Goal: Information Seeking & Learning: Find specific fact

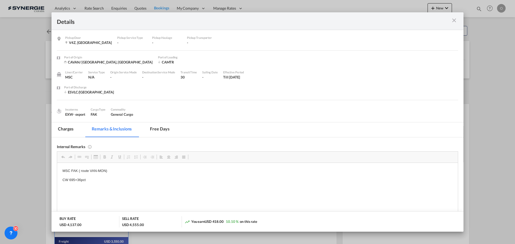
scroll to position [74, 0]
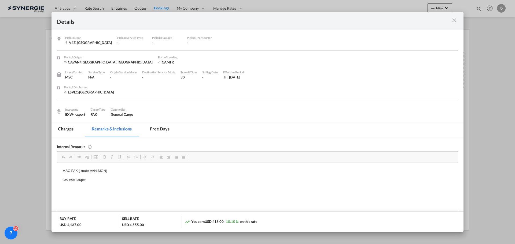
click at [59, 129] on md-tab-item "Charges" at bounding box center [65, 130] width 28 height 15
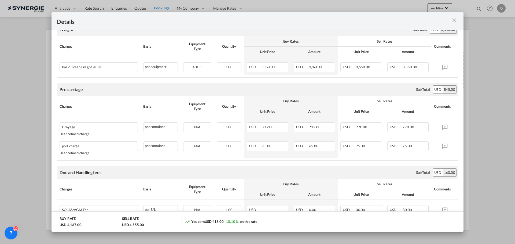
scroll to position [29, 0]
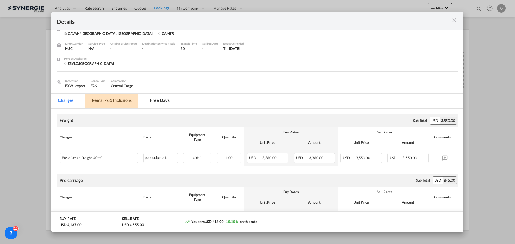
click at [110, 102] on md-tab-item "Remarks & Inclusions" at bounding box center [111, 101] width 53 height 15
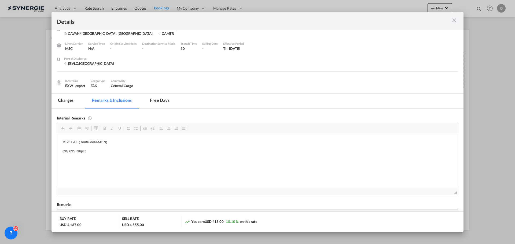
click at [72, 98] on md-tab-item "Charges" at bounding box center [65, 101] width 28 height 15
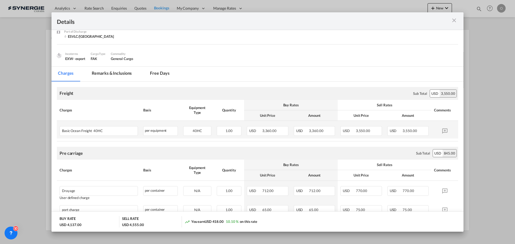
scroll to position [82, 0]
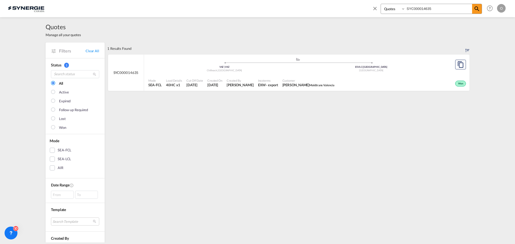
select select "Quotes"
click at [433, 10] on input "SYC000014635" at bounding box center [438, 8] width 67 height 9
drag, startPoint x: 434, startPoint y: 9, endPoint x: 373, endPoint y: 6, distance: 60.9
click at [377, 6] on div "Bookings Quotes Enquiries SYC000014635" at bounding box center [427, 10] width 110 height 13
paste input "760"
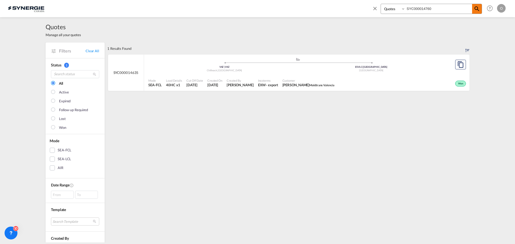
type input "SYC000014760"
click at [478, 8] on md-icon "icon-magnify" at bounding box center [476, 9] width 6 height 6
click at [242, 81] on span "Created By" at bounding box center [240, 81] width 27 height 4
click at [422, 8] on input "SYC000014760" at bounding box center [438, 8] width 67 height 9
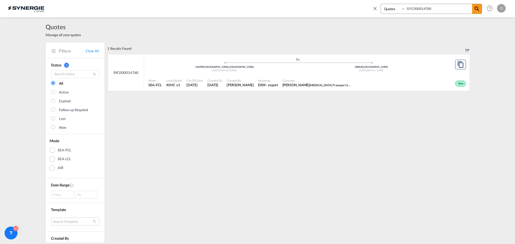
click at [258, 84] on div "EXW" at bounding box center [262, 85] width 8 height 5
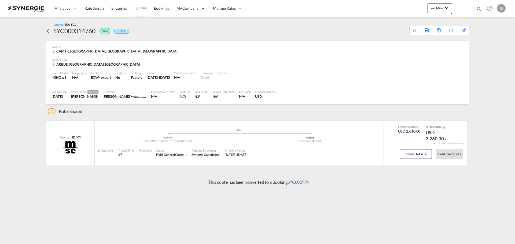
click at [300, 183] on link "SYC002979" at bounding box center [298, 182] width 22 height 5
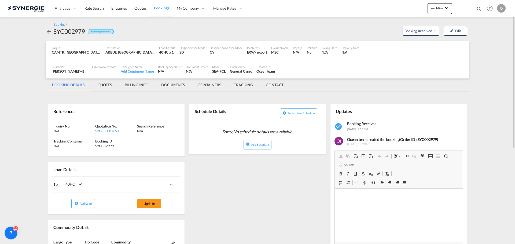
click at [106, 84] on md-tab-item "QUOTES" at bounding box center [104, 85] width 27 height 13
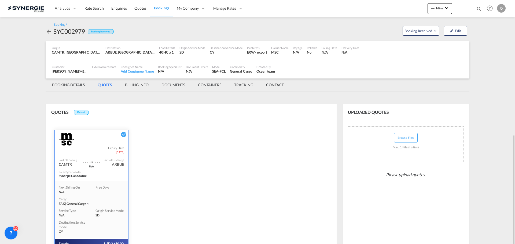
scroll to position [76, 0]
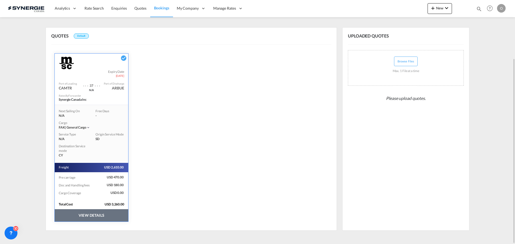
click at [87, 214] on button "VIEW DETAILS" at bounding box center [91, 215] width 73 height 12
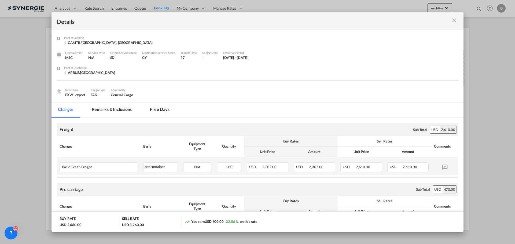
scroll to position [54, 0]
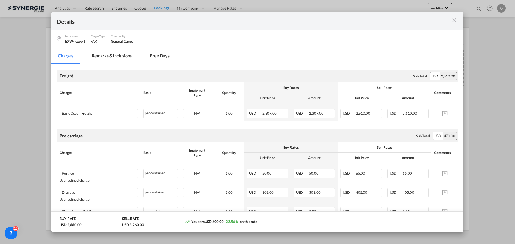
click at [118, 55] on md-tab-item "Remarks & Inclusions" at bounding box center [111, 56] width 53 height 15
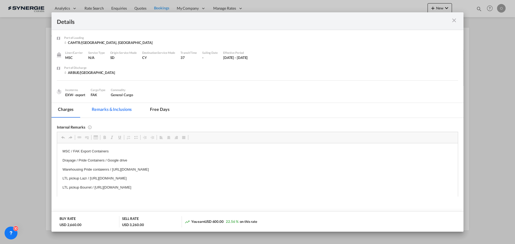
scroll to position [0, 0]
click at [62, 112] on md-tab-item "Charges" at bounding box center [65, 110] width 28 height 15
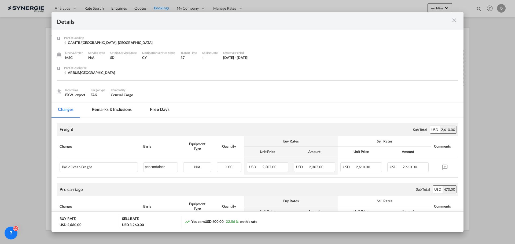
click at [116, 109] on md-tab-item "Remarks & Inclusions" at bounding box center [111, 110] width 53 height 15
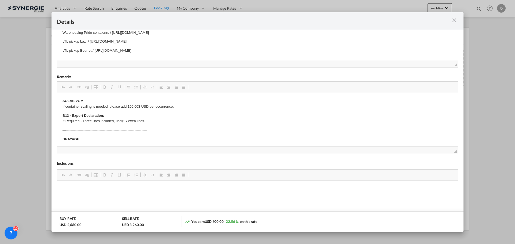
scroll to position [190, 0]
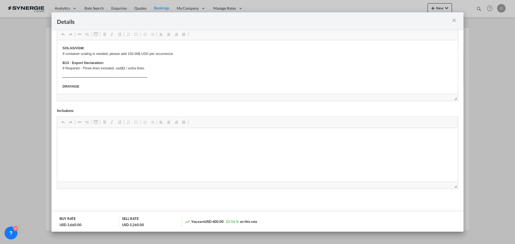
click at [451, 19] on md-icon "icon-close m-3 fg-AAA8AD cursor" at bounding box center [454, 20] width 6 height 6
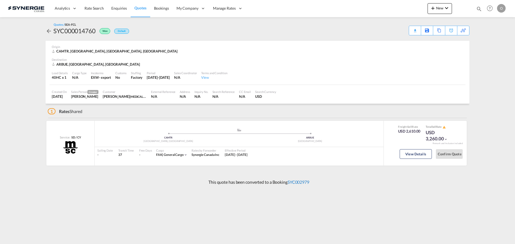
click at [300, 182] on link "SYC002979" at bounding box center [298, 182] width 22 height 5
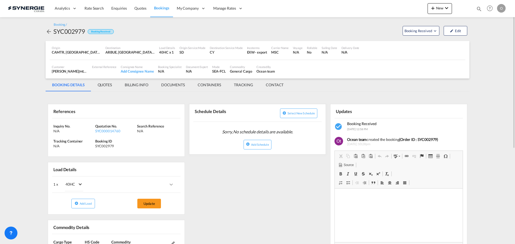
click at [105, 85] on md-tab-item "QUOTES" at bounding box center [104, 85] width 27 height 13
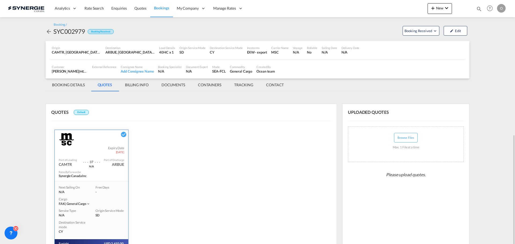
scroll to position [76, 0]
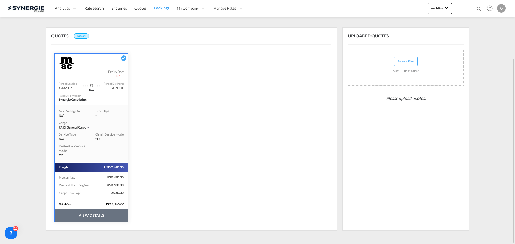
click at [89, 216] on button "VIEW DETAILS" at bounding box center [91, 215] width 73 height 12
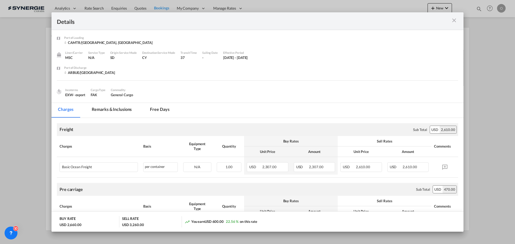
click at [110, 109] on md-tab-item "Remarks & Inclusions" at bounding box center [111, 110] width 53 height 15
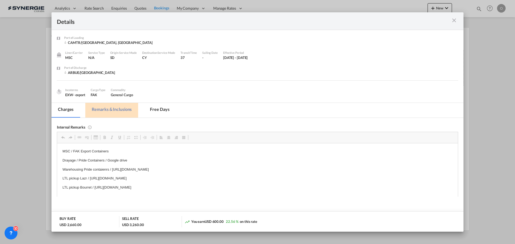
scroll to position [0, 0]
drag, startPoint x: 231, startPoint y: 178, endPoint x: 179, endPoint y: 176, distance: 52.1
drag, startPoint x: 232, startPoint y: 178, endPoint x: 90, endPoint y: 180, distance: 142.4
click at [90, 180] on p "LTL pickup Lazr / https://app.frontapp.com/open/msg_1gp5ow3z?key=Du_zTXArAzitw3…" at bounding box center [257, 179] width 390 height 6
copy p "https://app.frontapp.com/open/msg_1gp5ow3z?key=Du_zTXArAzitw3TD-hfloq1pnuk7su5m"
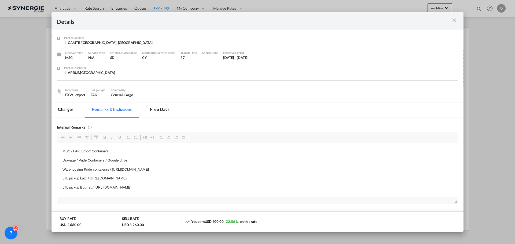
click at [69, 112] on md-tab-item "Charges" at bounding box center [65, 110] width 28 height 15
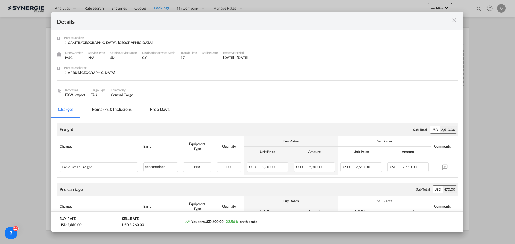
click at [116, 110] on md-tab-item "Remarks & Inclusions" at bounding box center [111, 110] width 53 height 15
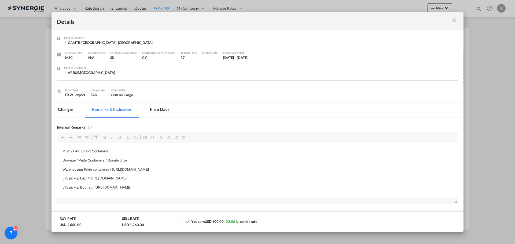
drag, startPoint x: 238, startPoint y: 188, endPoint x: 127, endPoint y: 188, distance: 110.5
drag, startPoint x: 238, startPoint y: 187, endPoint x: 95, endPoint y: 184, distance: 143.7
click at [95, 185] on p "LTL pickup Bourret / https://app.frontapp.com/open/msg_1gp2dztb?key=ufe-ZF3_30J…" at bounding box center [257, 188] width 390 height 6
copy p "https://app.frontapp.com/open/msg_1gp2dztb?key=ufe-ZF3_30JFOTjHaZsq9sN7V0No8ojK"
click at [63, 111] on md-tab-item "Charges" at bounding box center [65, 110] width 28 height 15
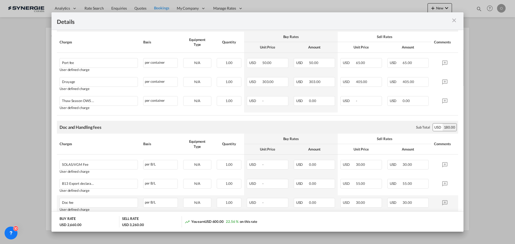
scroll to position [214, 0]
